Goal: Task Accomplishment & Management: Manage account settings

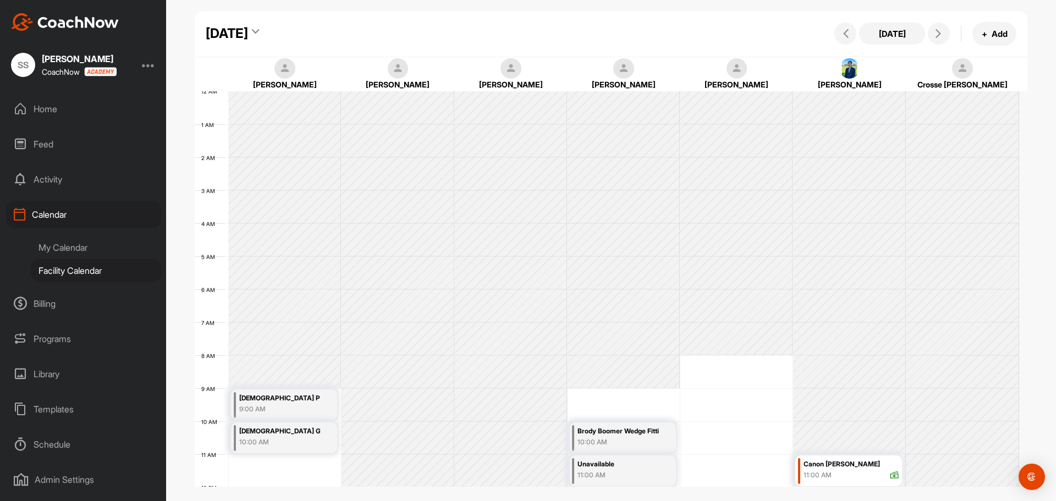
scroll to position [190, 0]
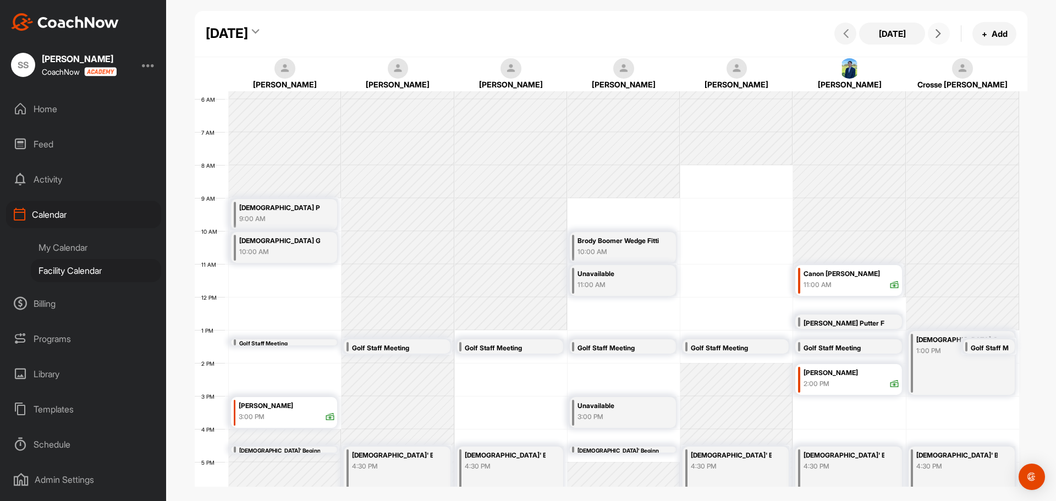
click at [936, 30] on icon at bounding box center [937, 33] width 9 height 9
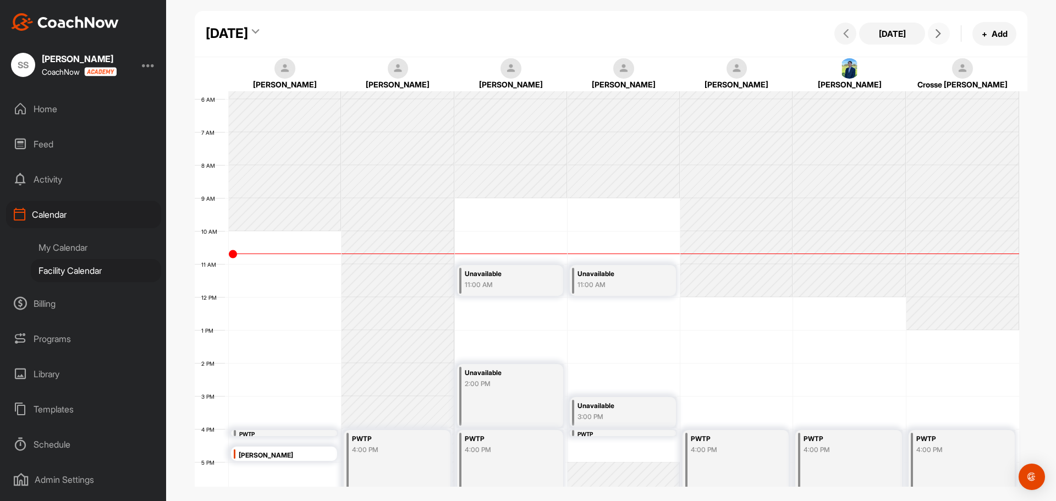
click at [936, 30] on icon at bounding box center [937, 33] width 9 height 9
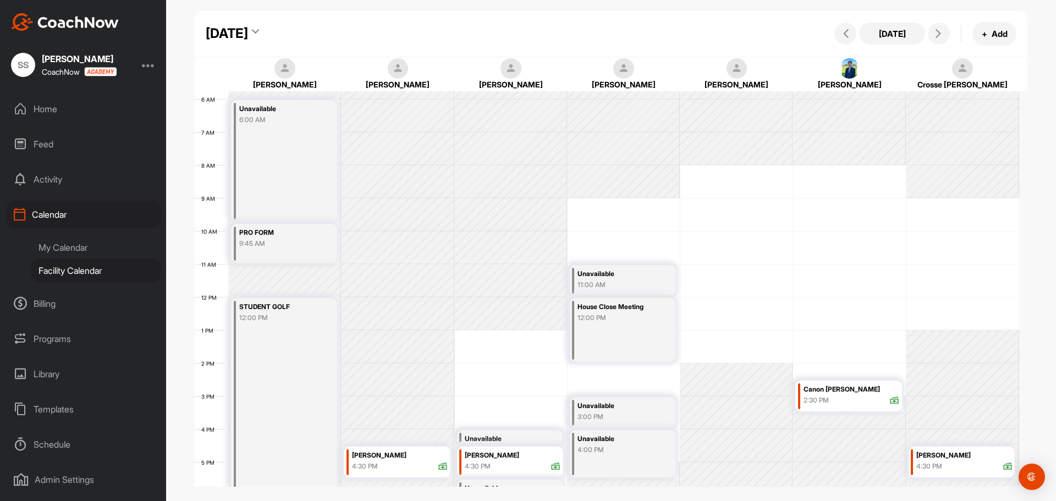
click at [248, 27] on div "[DATE]" at bounding box center [227, 34] width 42 height 20
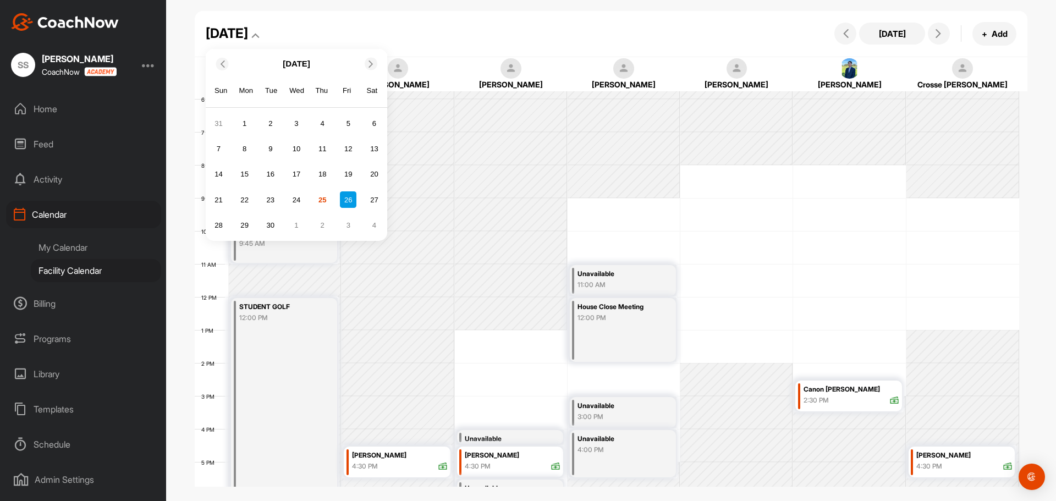
click at [372, 63] on icon at bounding box center [370, 63] width 7 height 7
click at [297, 148] on div "8" at bounding box center [296, 149] width 16 height 16
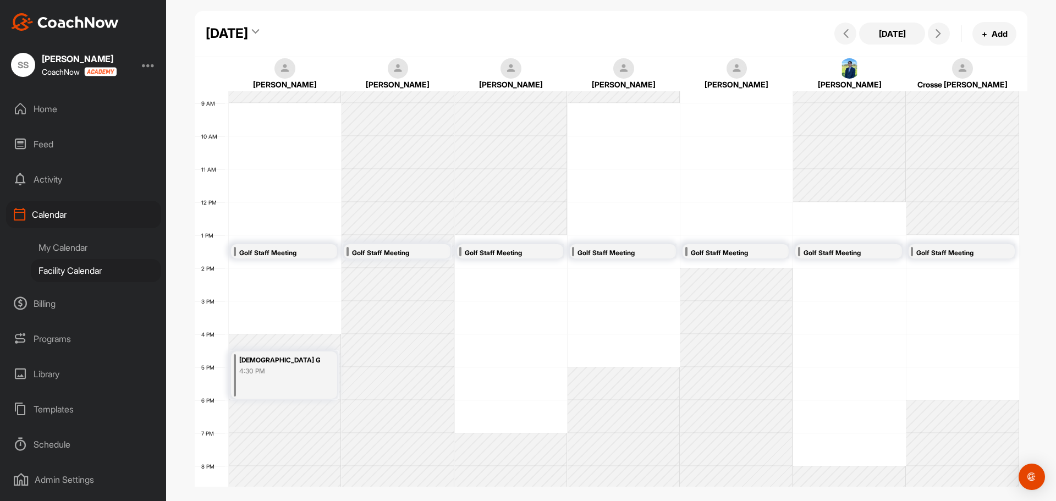
scroll to position [300, 0]
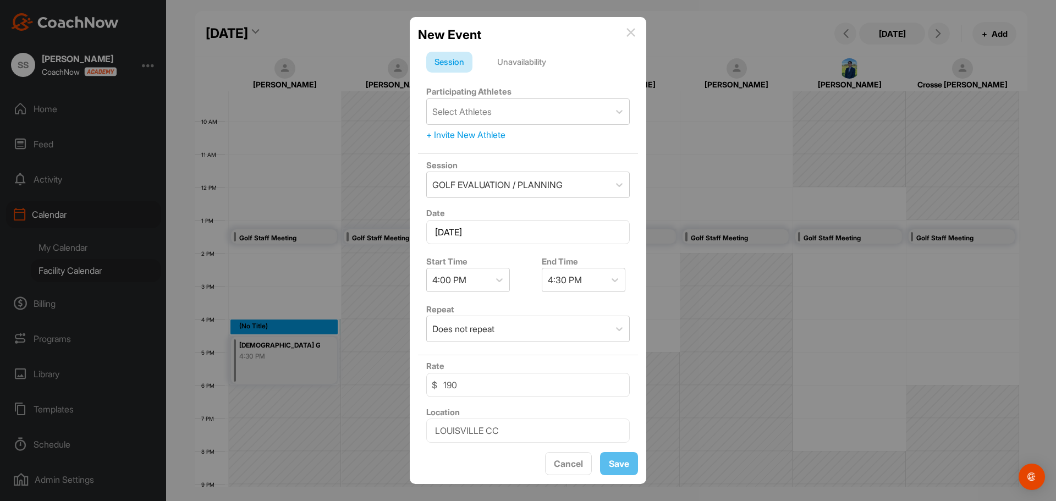
click at [542, 61] on div "Unavailability" at bounding box center [521, 62] width 65 height 21
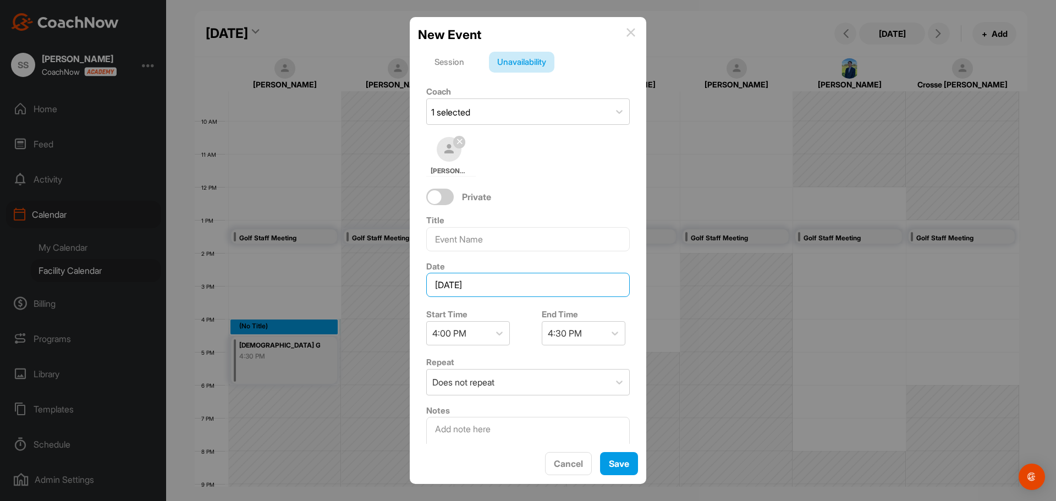
click at [480, 288] on input "[DATE]" at bounding box center [527, 285] width 203 height 24
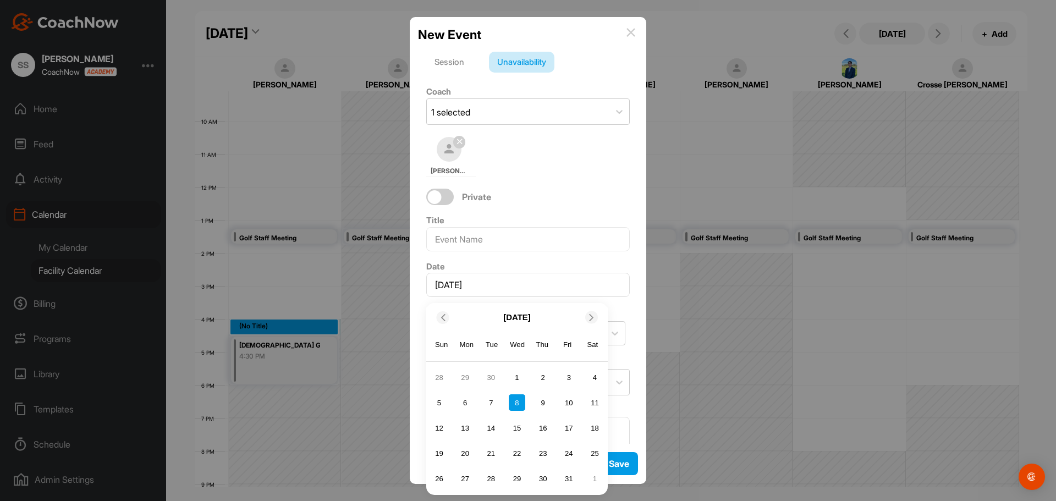
click at [638, 29] on div "New Event Session Unavailability Coach 1 selected [PERSON_NAME] Private Title D…" at bounding box center [528, 250] width 236 height 467
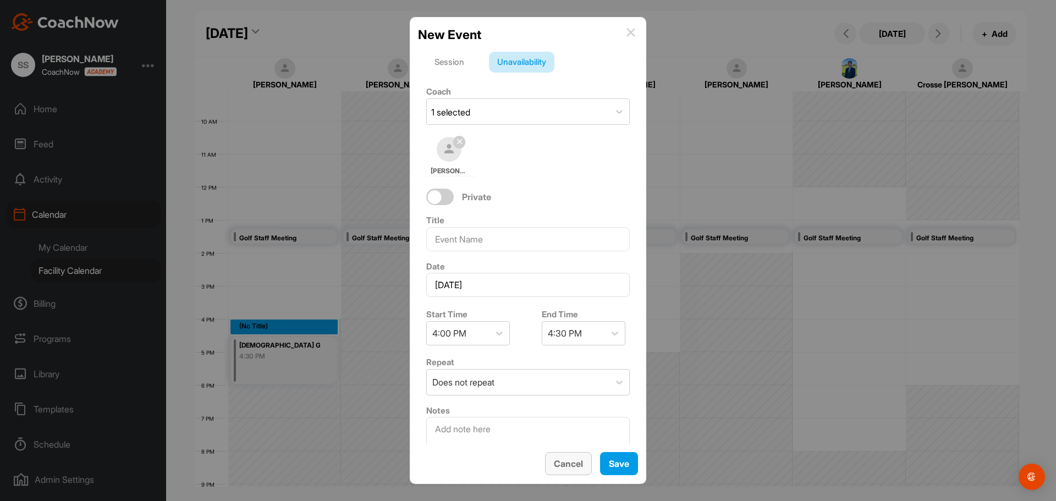
click at [561, 465] on span "Cancel" at bounding box center [568, 463] width 29 height 11
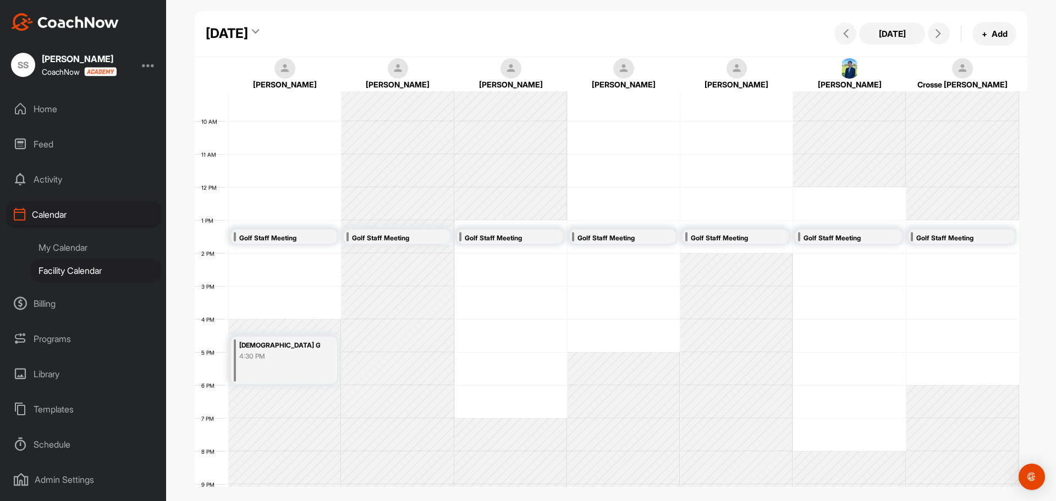
click at [286, 353] on div "4:30 PM" at bounding box center [279, 356] width 81 height 10
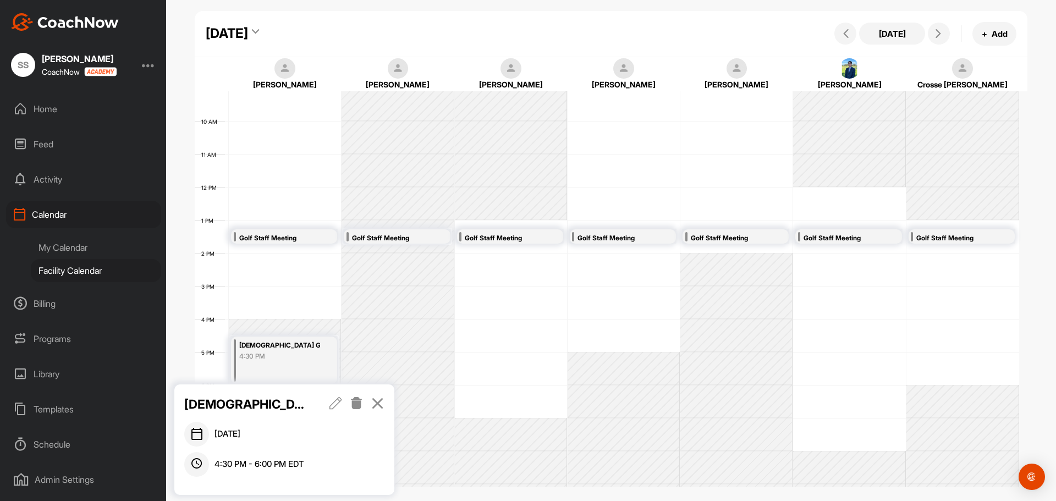
click at [334, 406] on icon at bounding box center [335, 403] width 13 height 12
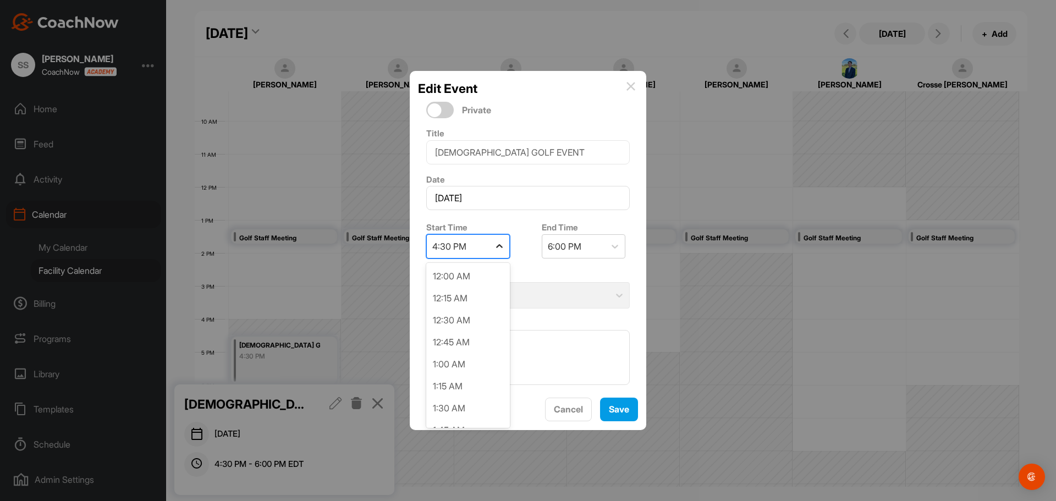
click at [496, 247] on icon at bounding box center [499, 246] width 11 height 11
click at [466, 364] on div "4:00 PM" at bounding box center [468, 366] width 84 height 22
click at [617, 408] on span "Save" at bounding box center [619, 409] width 20 height 11
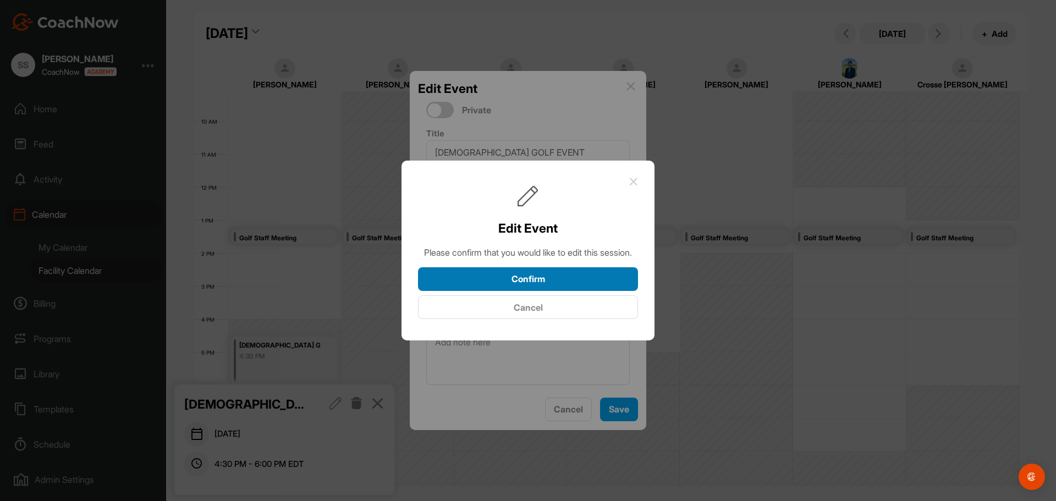
click at [532, 283] on button "Confirm" at bounding box center [528, 279] width 220 height 24
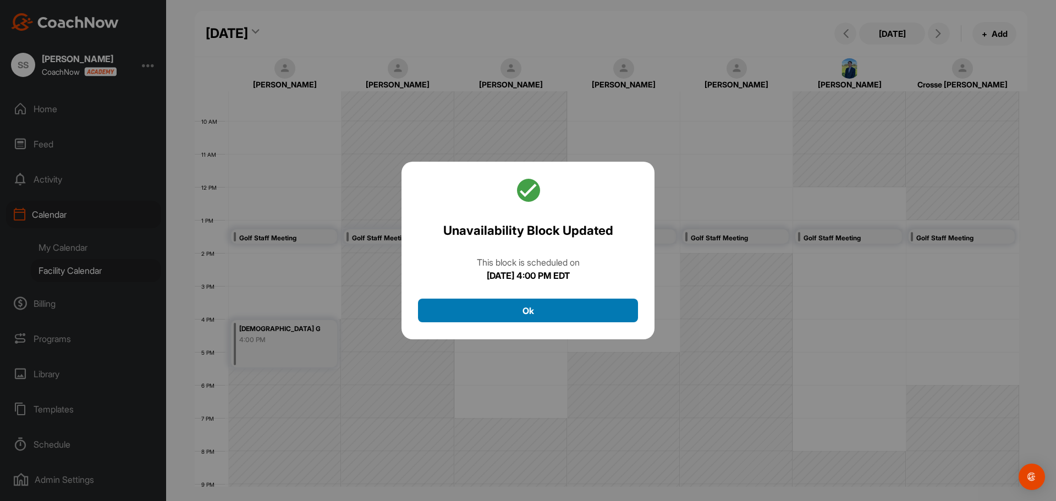
click at [543, 309] on button "Ok" at bounding box center [528, 311] width 220 height 24
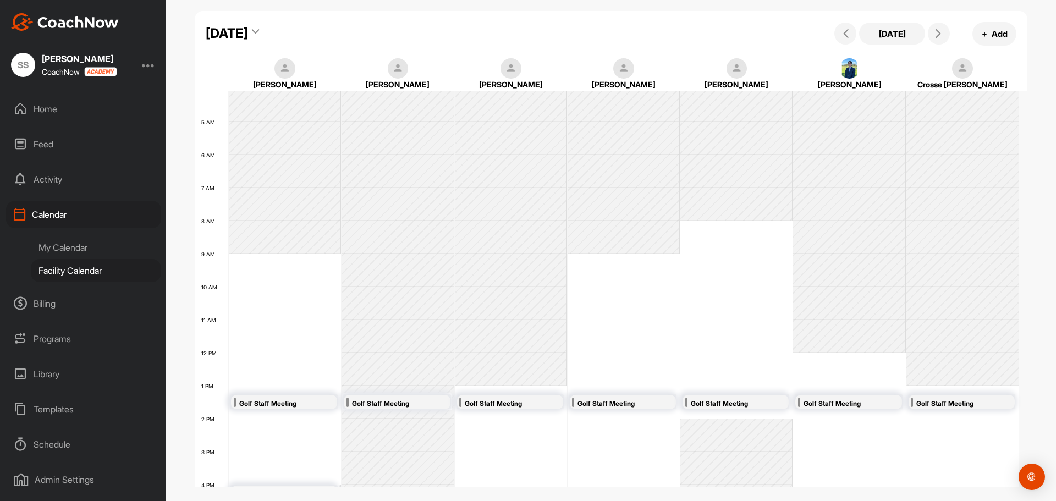
scroll to position [80, 0]
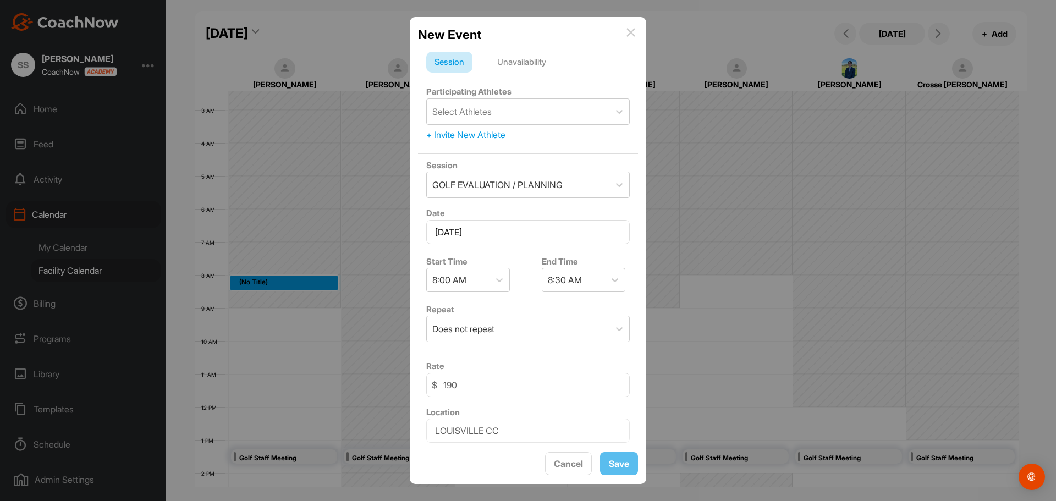
click at [631, 31] on img at bounding box center [630, 32] width 9 height 9
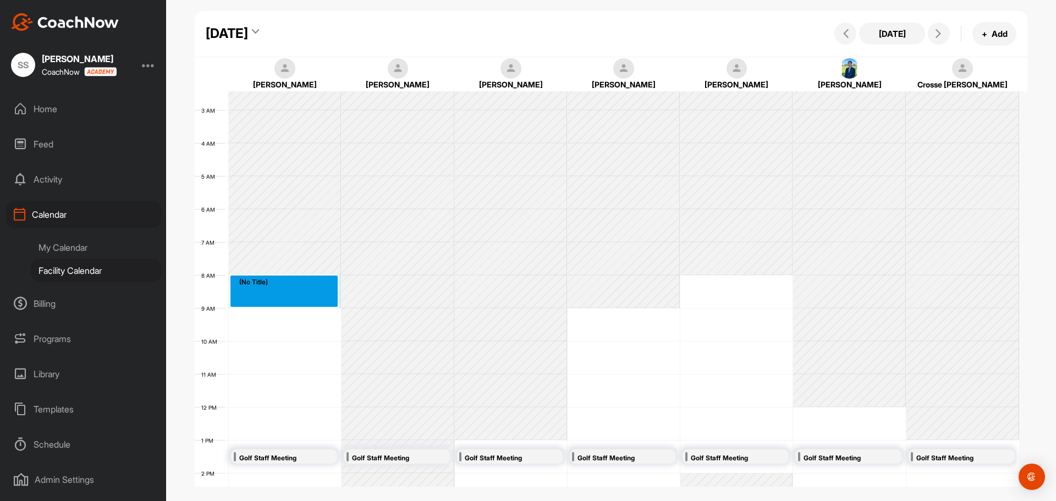
drag, startPoint x: 266, startPoint y: 279, endPoint x: 267, endPoint y: 300, distance: 20.4
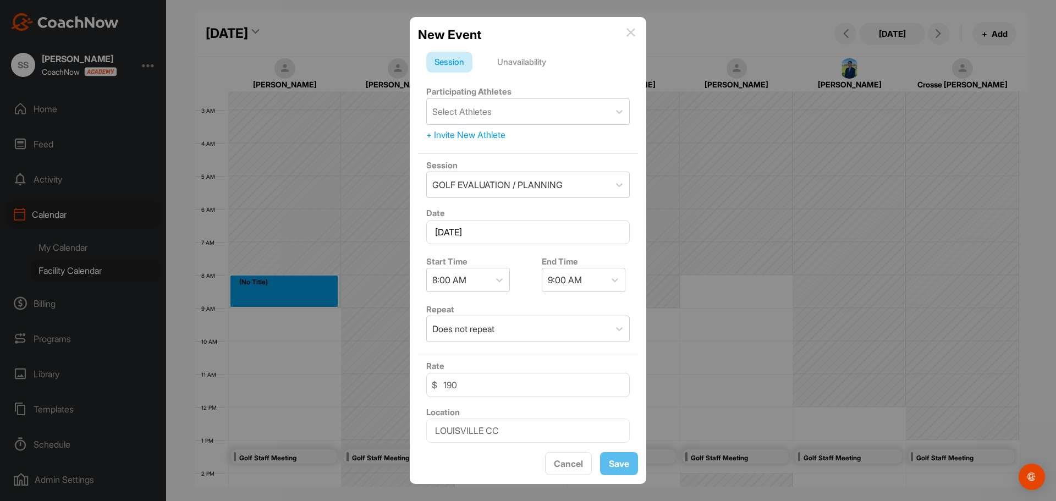
click at [547, 60] on div "Unavailability" at bounding box center [521, 62] width 65 height 21
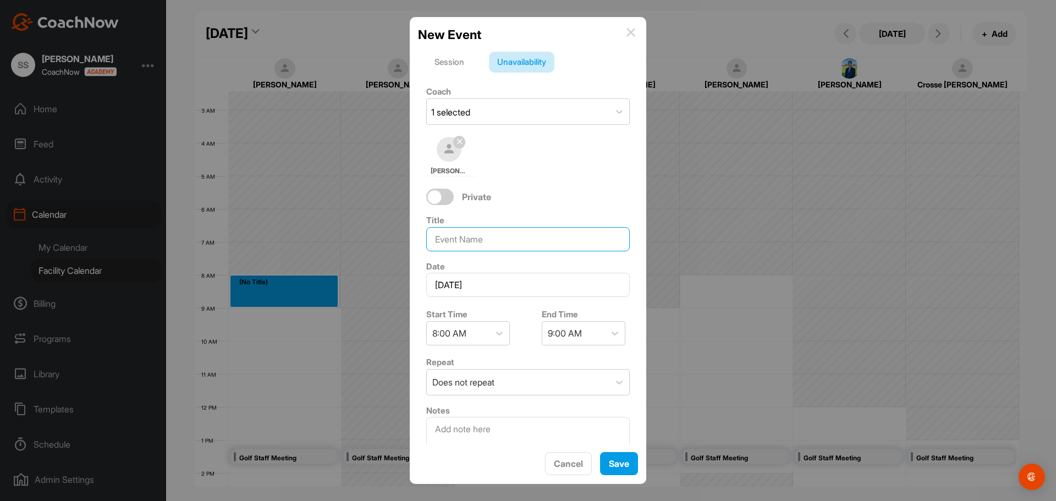
click at [477, 240] on input at bounding box center [527, 239] width 203 height 24
type input "KPGA MATCH PLAY"
click at [618, 460] on span "Save" at bounding box center [619, 463] width 20 height 11
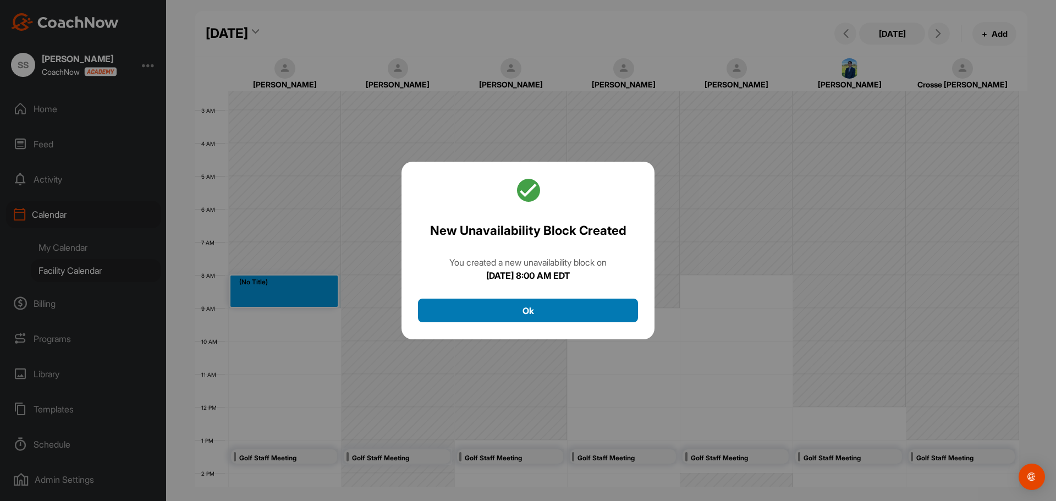
click at [551, 309] on button "Ok" at bounding box center [528, 311] width 220 height 24
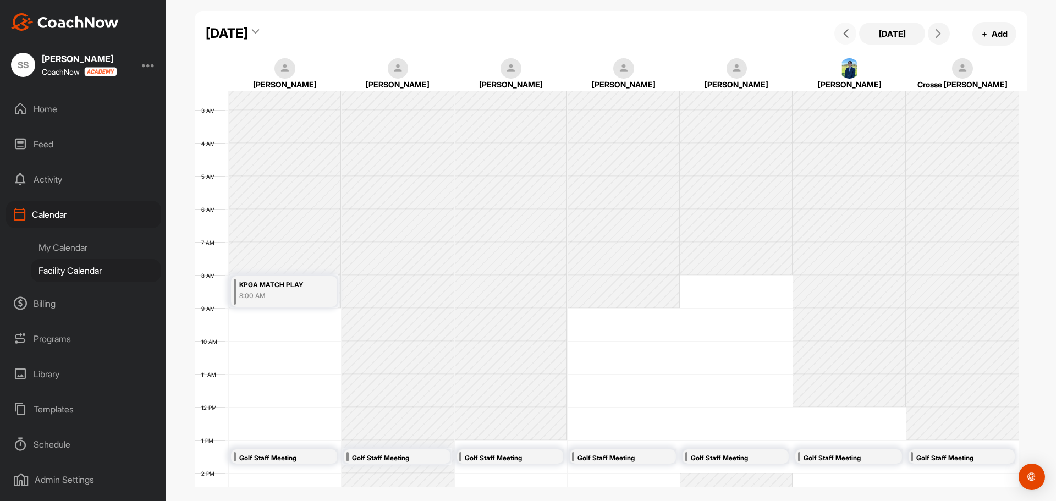
click at [842, 37] on icon at bounding box center [845, 33] width 9 height 9
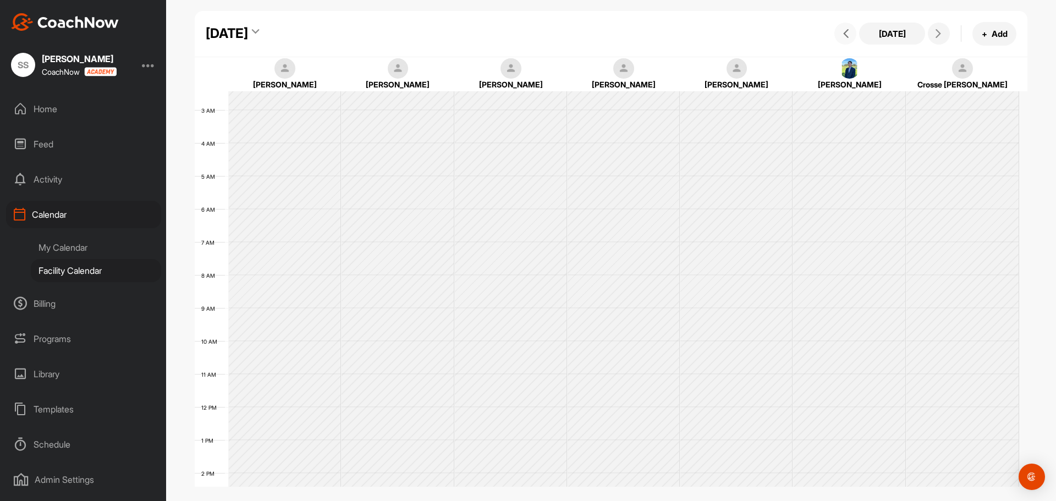
scroll to position [190, 0]
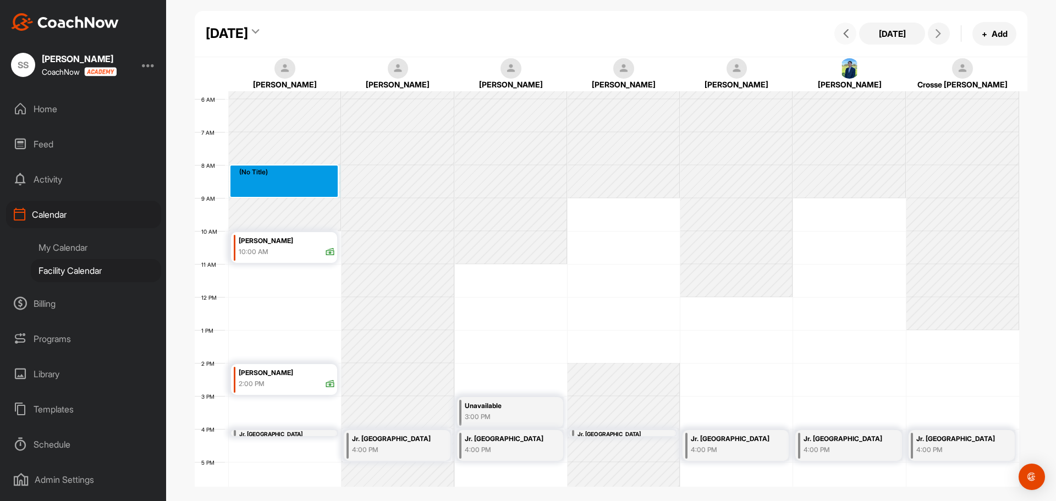
drag, startPoint x: 284, startPoint y: 172, endPoint x: 284, endPoint y: 190, distance: 18.1
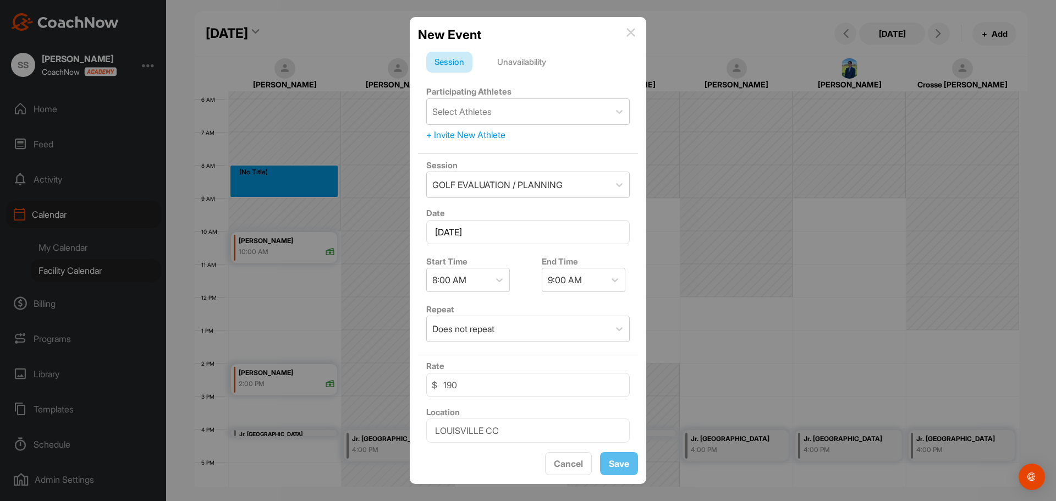
click at [524, 59] on div "Unavailability" at bounding box center [521, 62] width 65 height 21
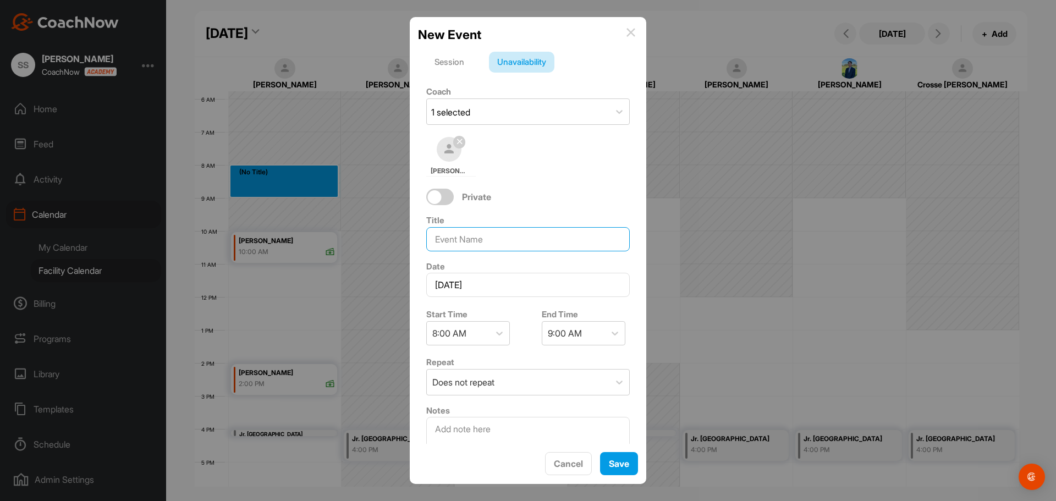
click at [478, 235] on input at bounding box center [527, 239] width 203 height 24
type input "KPGA MATCH PLAY"
click at [617, 467] on span "Save" at bounding box center [619, 463] width 20 height 11
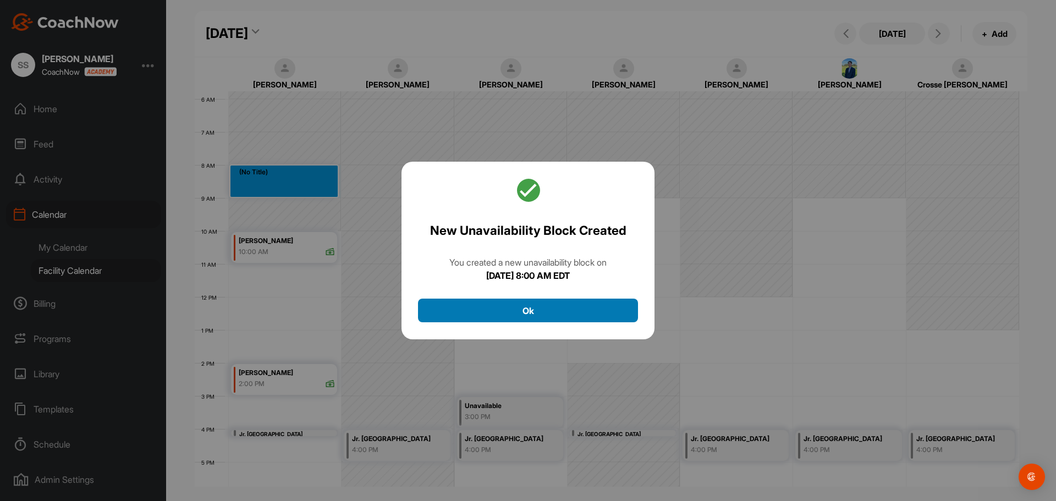
click at [511, 306] on button "Ok" at bounding box center [528, 311] width 220 height 24
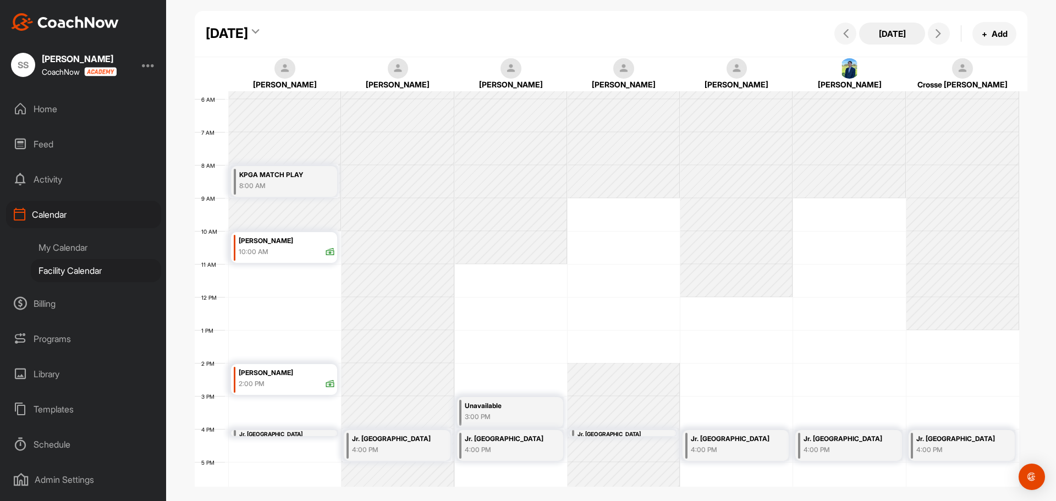
click at [905, 32] on button "[DATE]" at bounding box center [892, 34] width 66 height 22
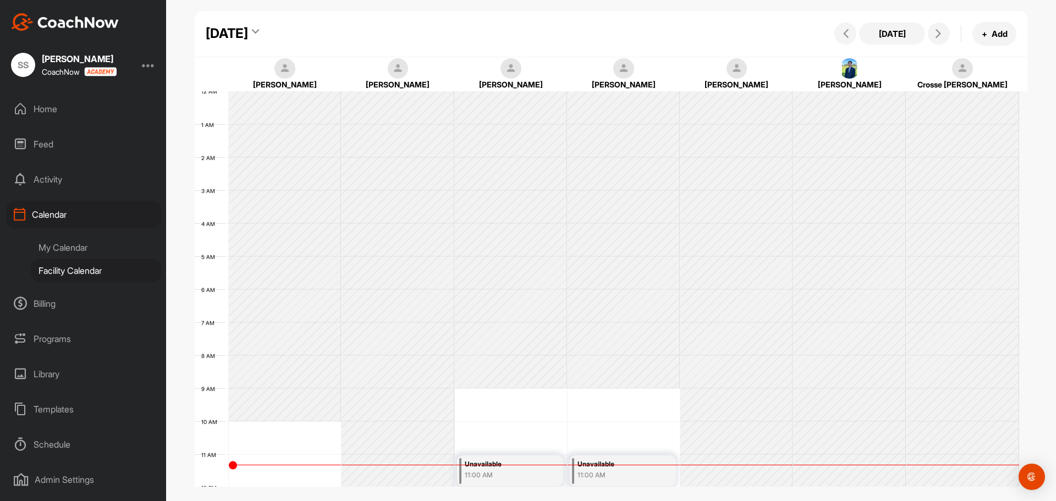
scroll to position [190, 0]
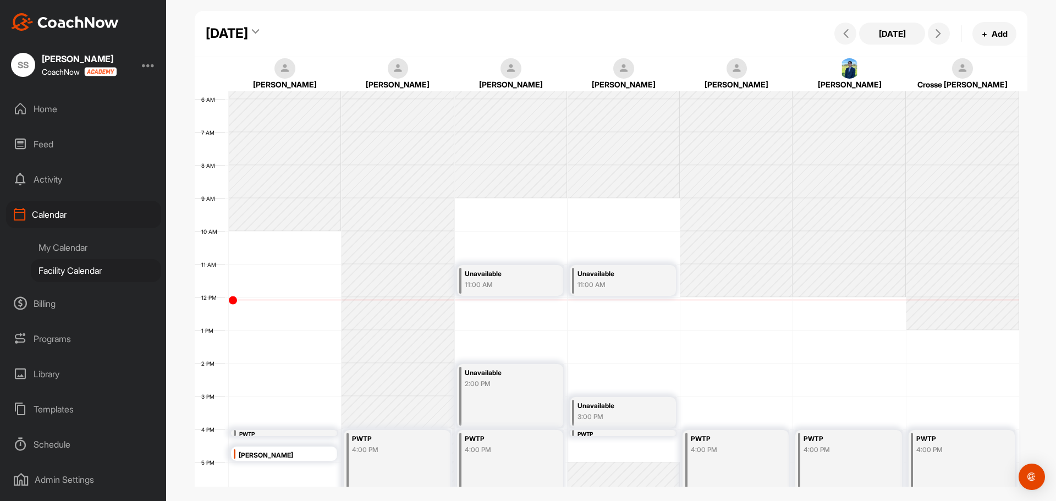
click at [248, 36] on div "[DATE]" at bounding box center [227, 34] width 42 height 20
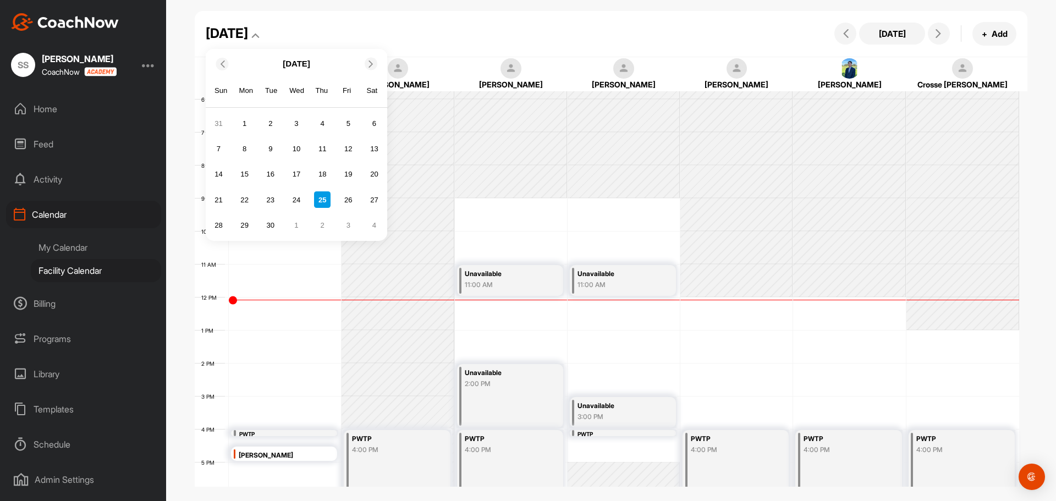
click at [371, 66] on icon at bounding box center [370, 63] width 7 height 7
click at [298, 147] on div "8" at bounding box center [296, 149] width 16 height 16
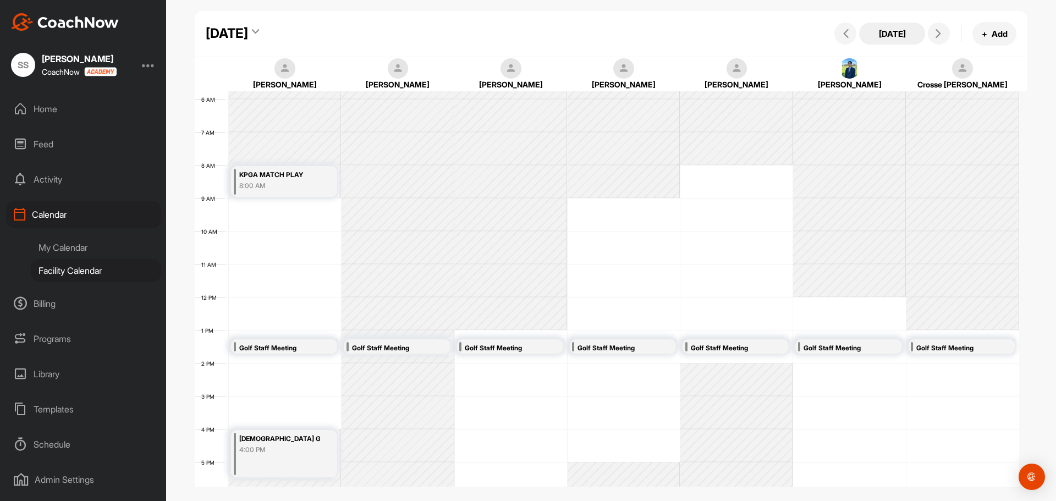
click at [896, 31] on button "[DATE]" at bounding box center [892, 34] width 66 height 22
